Goal: Use online tool/utility: Utilize a website feature to perform a specific function

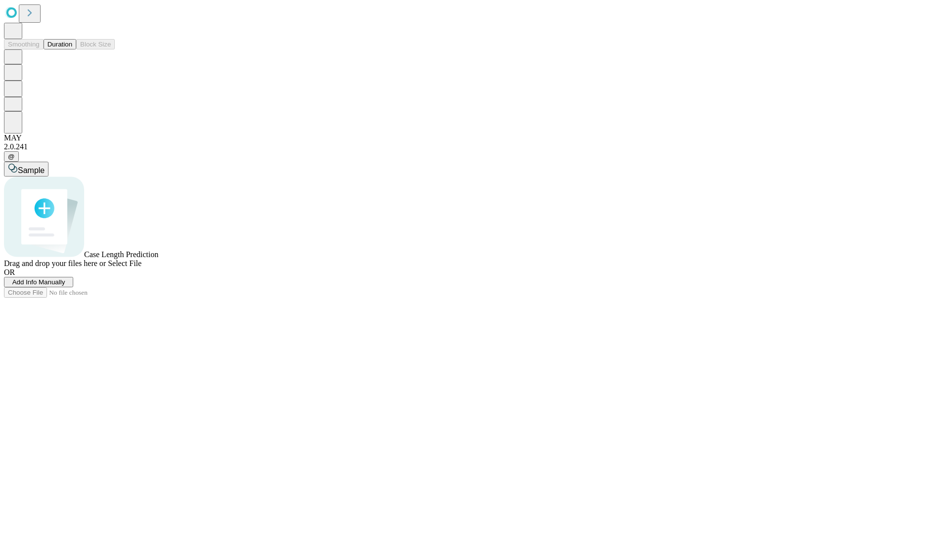
click at [72, 49] on button "Duration" at bounding box center [60, 44] width 33 height 10
click at [65, 286] on span "Add Info Manually" at bounding box center [38, 282] width 53 height 7
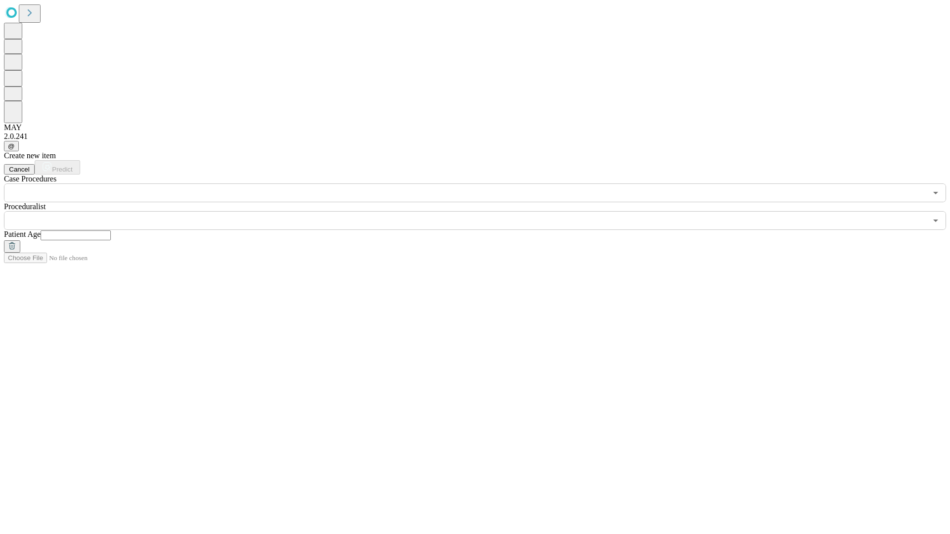
click at [111, 231] on input "text" at bounding box center [76, 236] width 70 height 10
type input "**"
click at [482, 211] on input "text" at bounding box center [465, 220] width 923 height 19
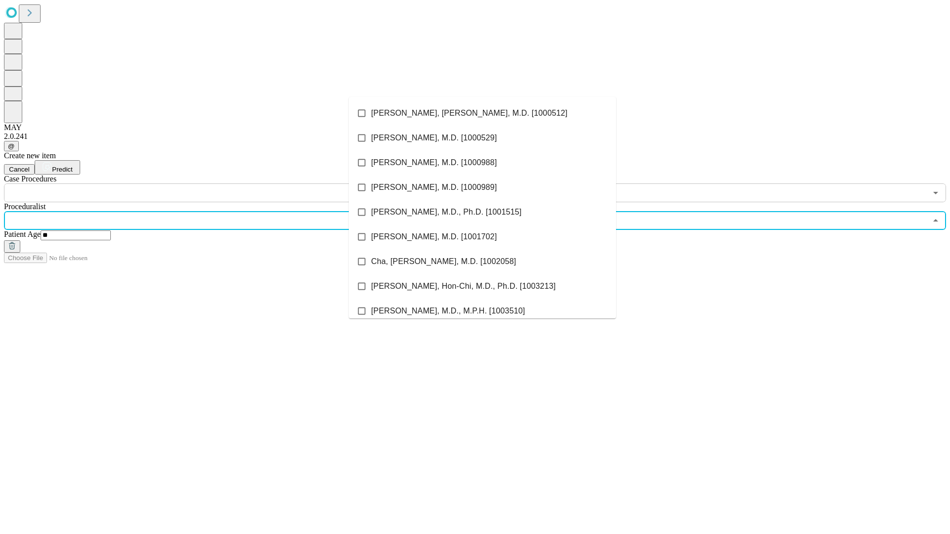
click at [482, 113] on li "[PERSON_NAME], [PERSON_NAME], M.D. [1000512]" at bounding box center [482, 113] width 267 height 25
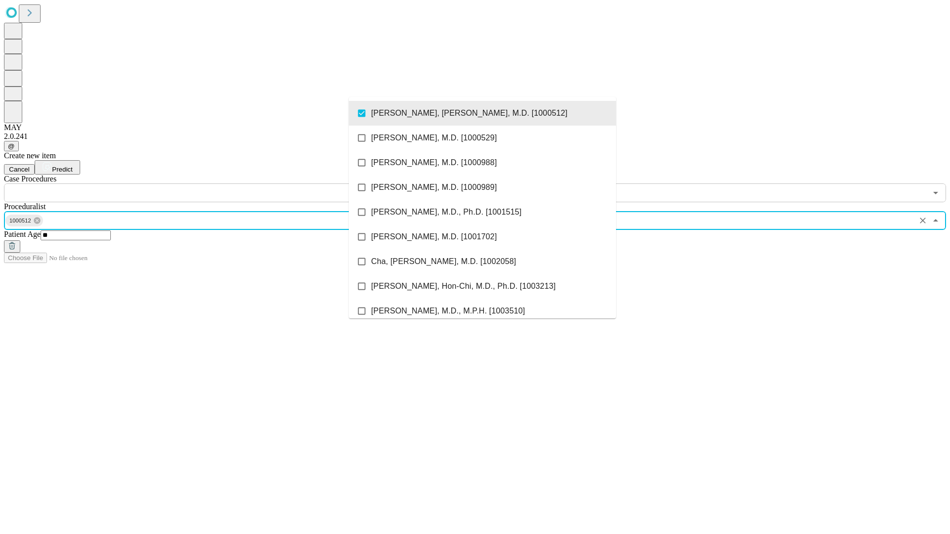
click at [208, 184] on input "text" at bounding box center [465, 193] width 923 height 19
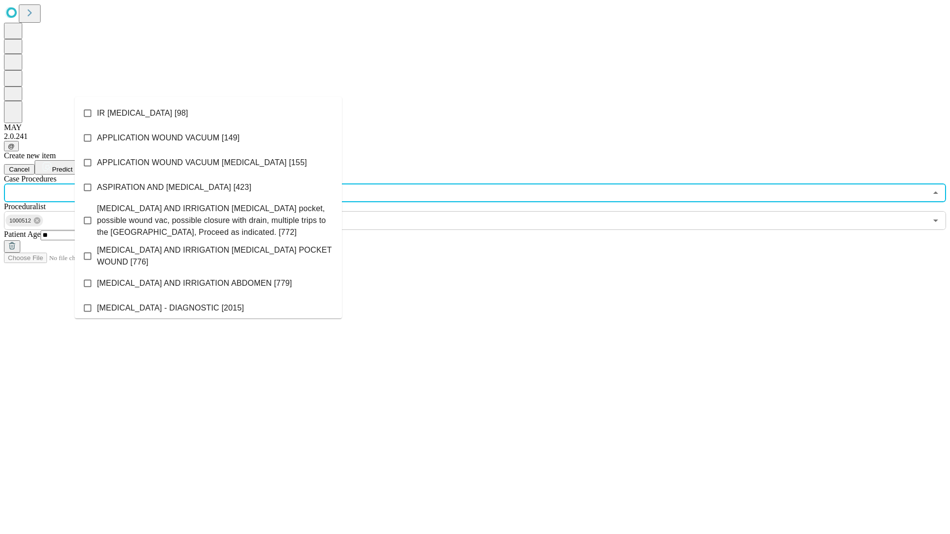
click at [208, 113] on li "IR [MEDICAL_DATA] [98]" at bounding box center [208, 113] width 267 height 25
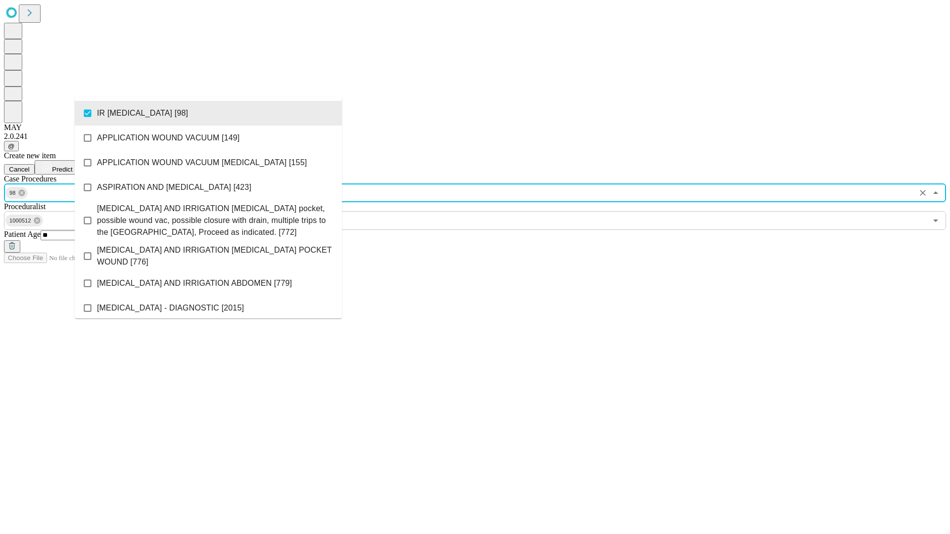
click at [72, 166] on span "Predict" at bounding box center [62, 169] width 20 height 7
